Goal: Check status: Check status

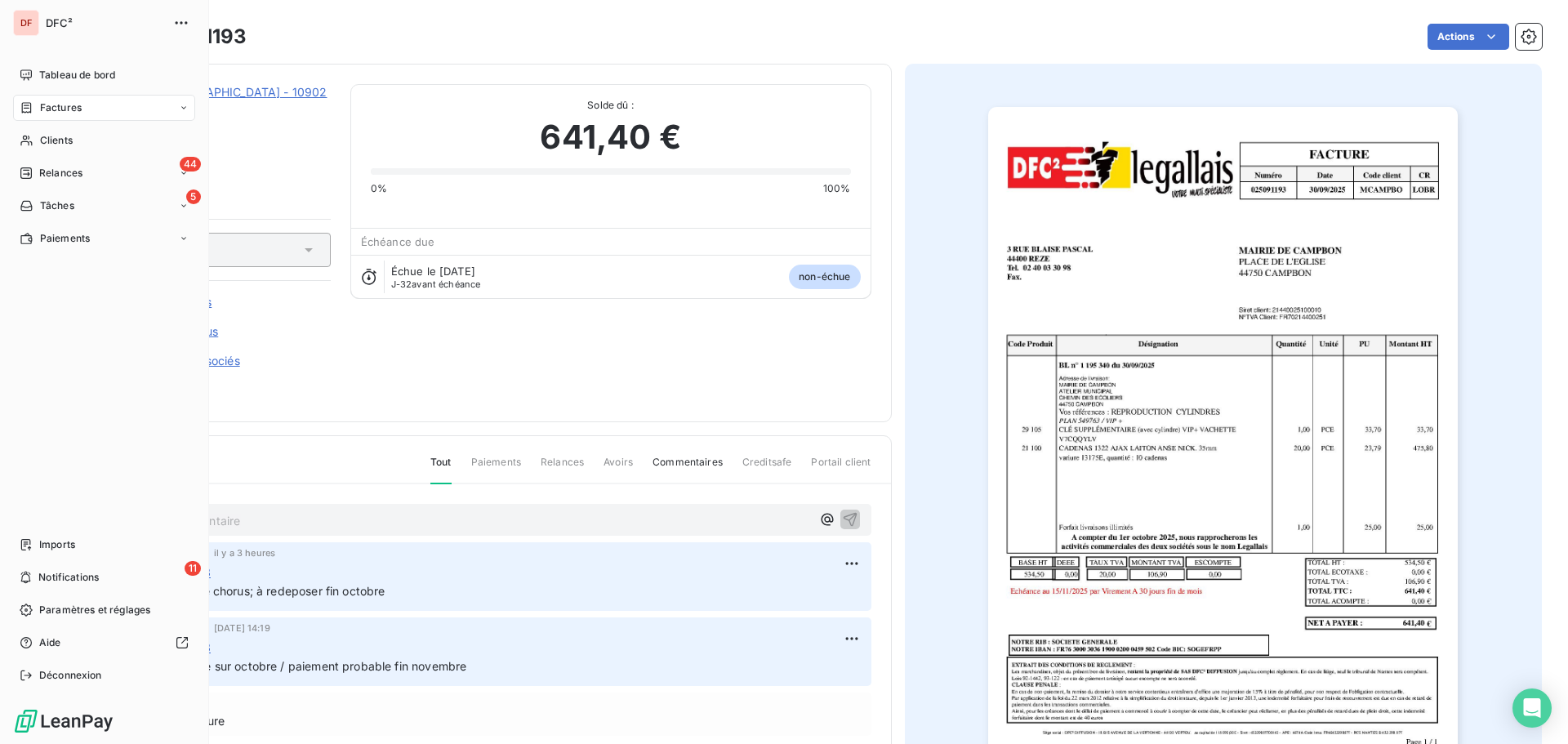
click at [50, 153] on nav "Tableau de bord Factures Clients 44 Relances 5 Tâches Paiements" at bounding box center [104, 157] width 182 height 189
click at [51, 140] on span "Clients" at bounding box center [56, 140] width 32 height 14
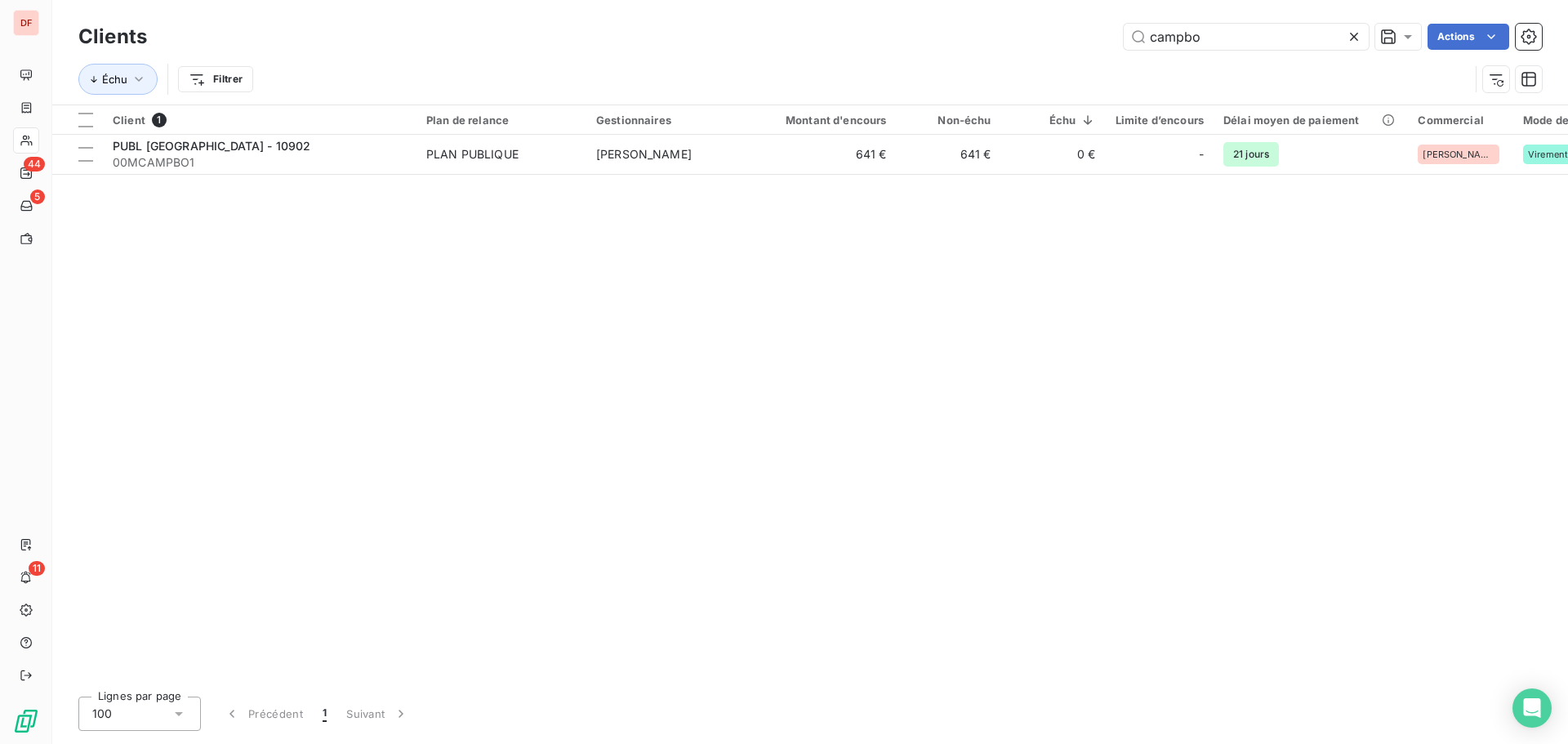
drag, startPoint x: 1228, startPoint y: 49, endPoint x: 963, endPoint y: 23, distance: 266.3
click at [964, 23] on div "Clients campbo Actions" at bounding box center [810, 37] width 1464 height 34
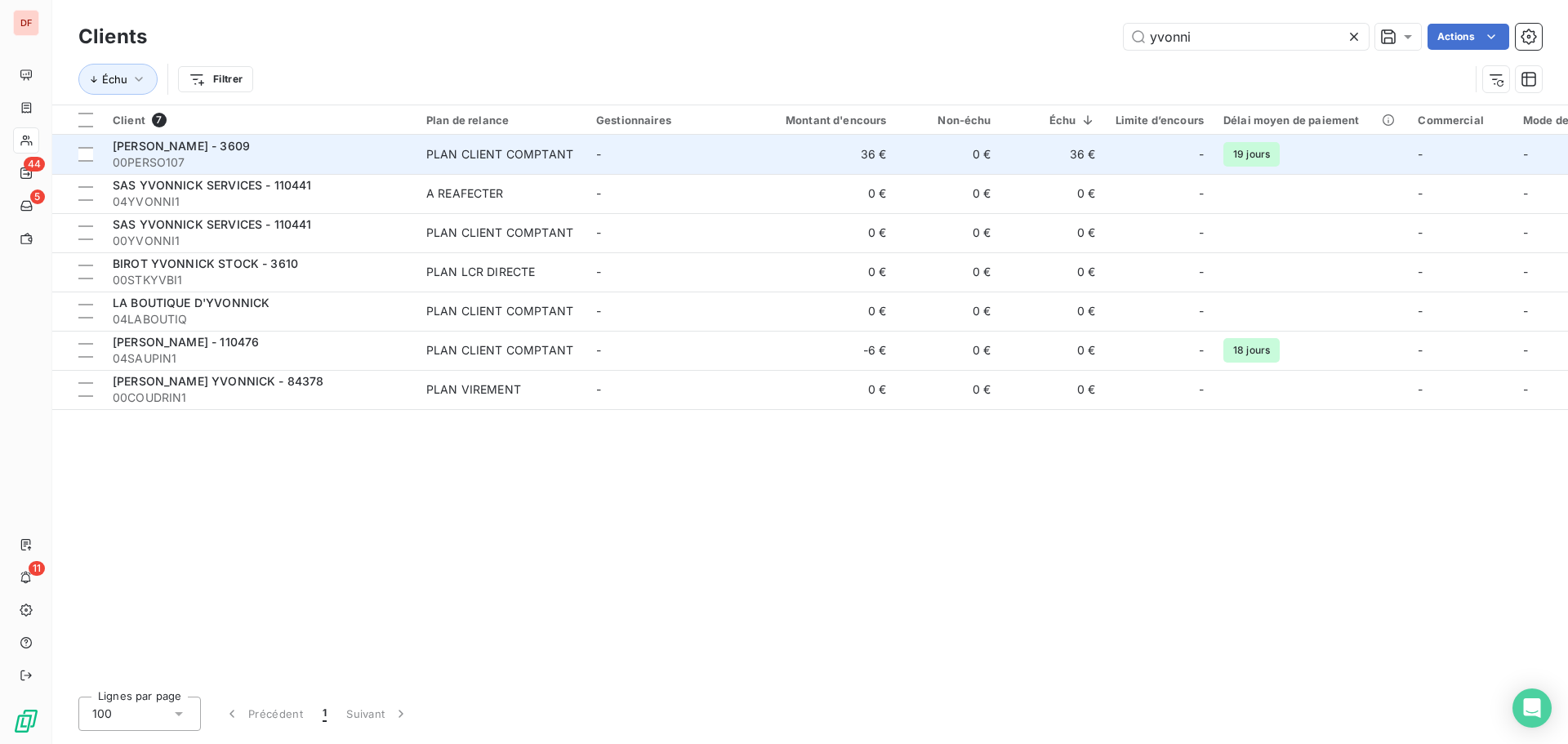
type input "yvonni"
click at [618, 150] on td "-" at bounding box center [671, 154] width 170 height 39
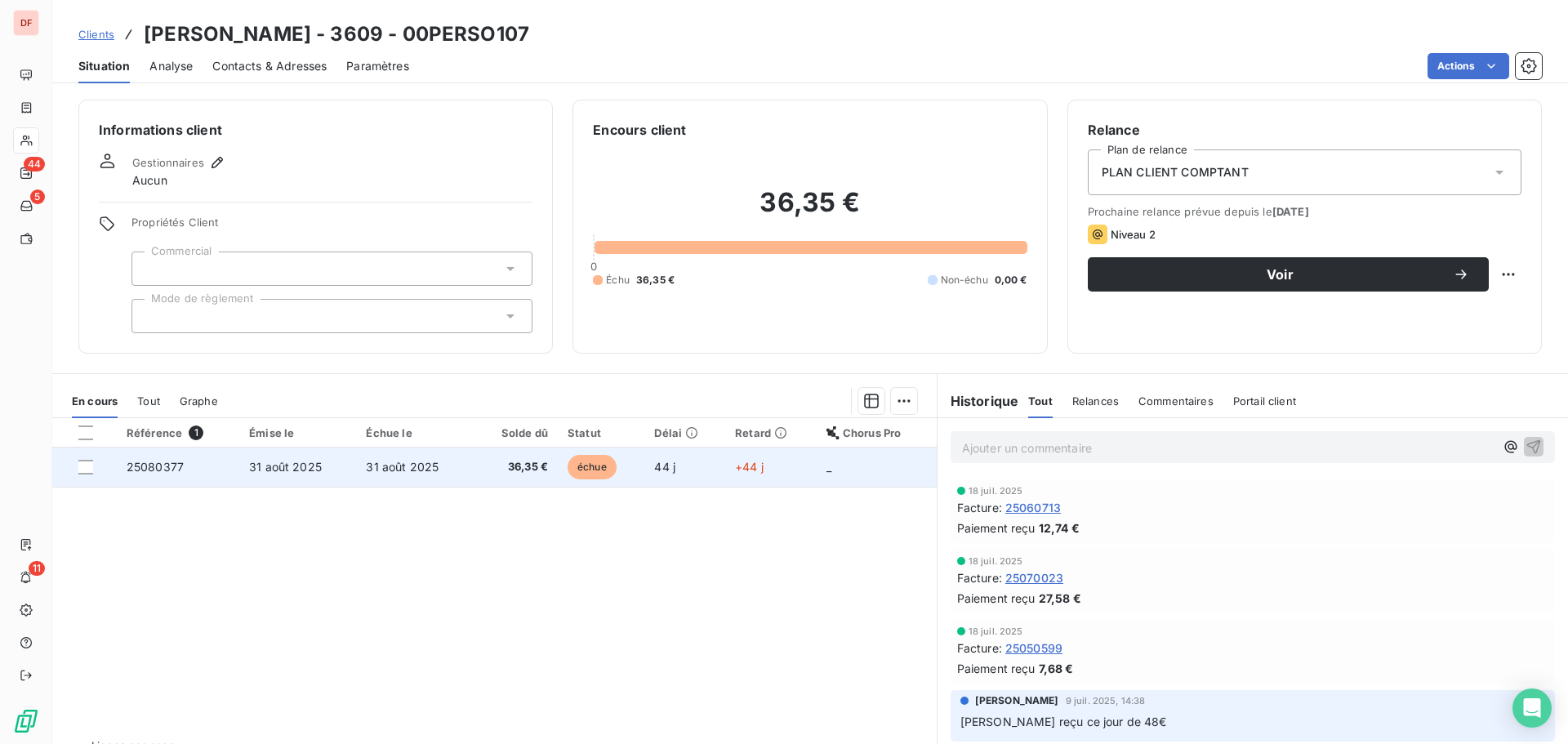
click at [477, 469] on td "36,35 €" at bounding box center [516, 467] width 84 height 39
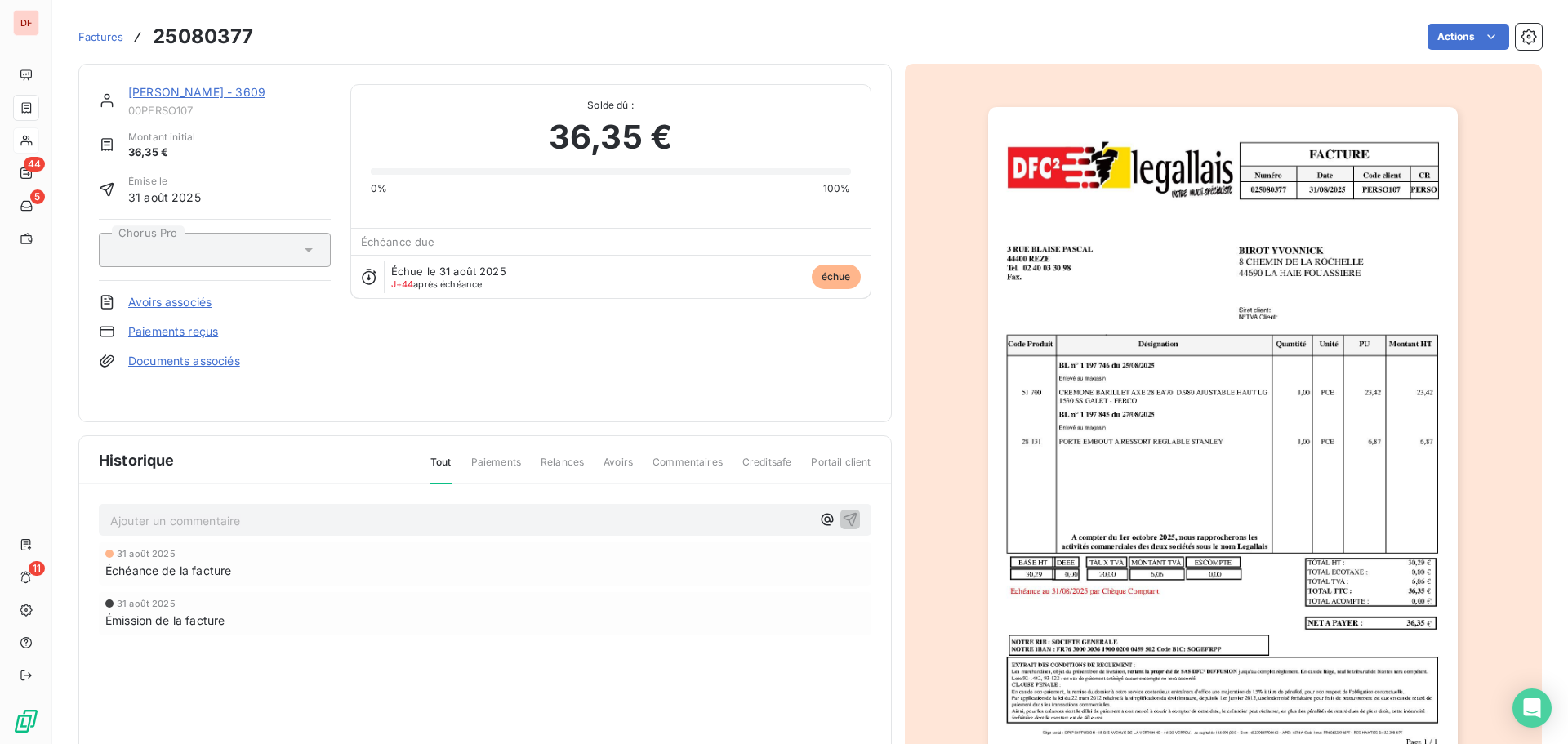
click at [1062, 481] on img "button" at bounding box center [1223, 440] width 470 height 665
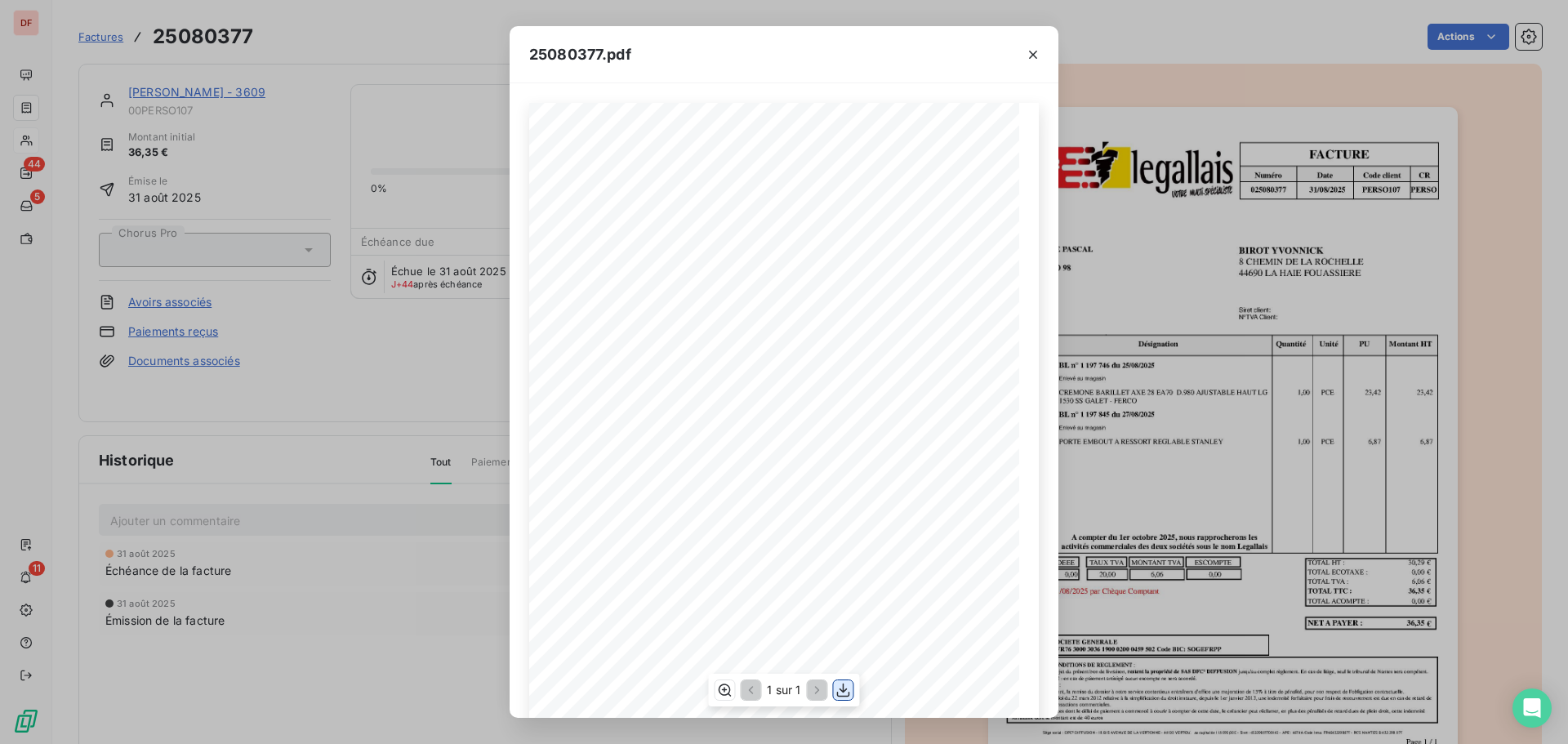
click at [841, 694] on icon "button" at bounding box center [843, 689] width 16 height 16
